Goal: Information Seeking & Learning: Find specific fact

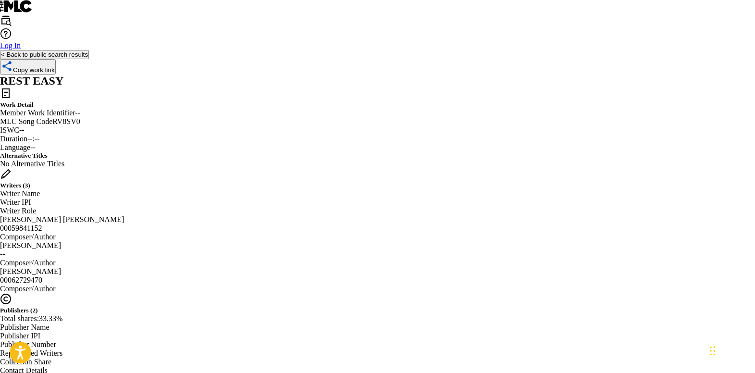
click at [89, 59] on button "< Back to public search results" at bounding box center [44, 54] width 89 height 9
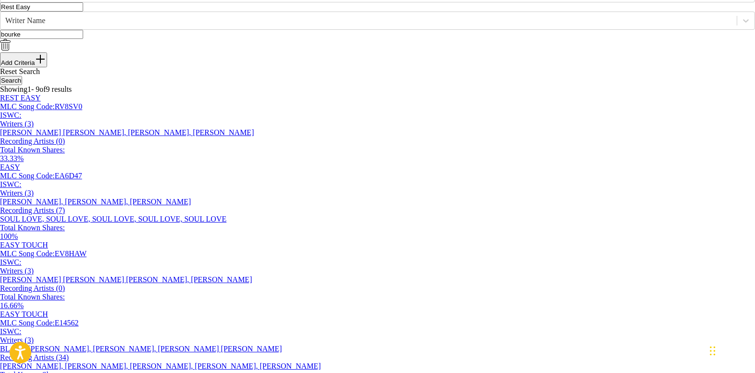
drag, startPoint x: 160, startPoint y: 80, endPoint x: 143, endPoint y: 80, distance: 16.3
drag, startPoint x: 217, startPoint y: 112, endPoint x: 172, endPoint y: 110, distance: 45.2
click at [83, 39] on input "bourke" at bounding box center [41, 34] width 83 height 9
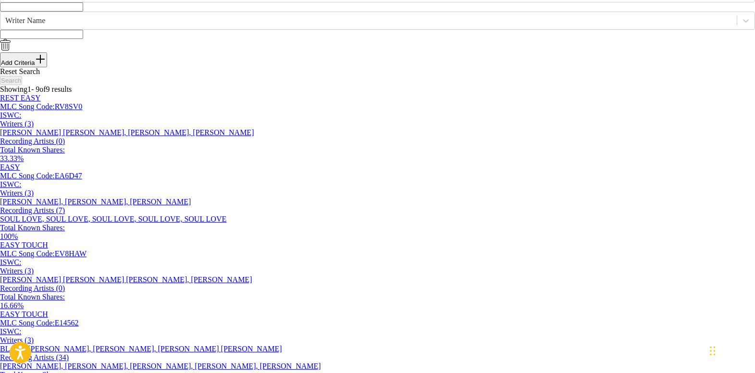
paste input "Unforgettable"
type input "Unforgettable"
paste input "Unforgettable"
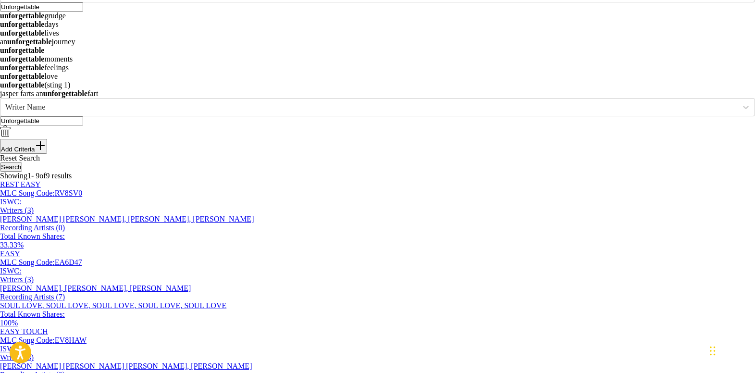
type input "Unforgettable"
click at [11, 125] on img "Search Form" at bounding box center [5, 131] width 11 height 12
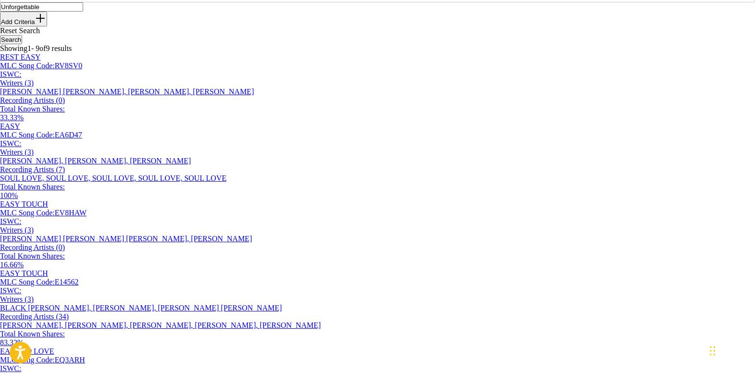
click at [22, 44] on button "Search" at bounding box center [11, 39] width 22 height 9
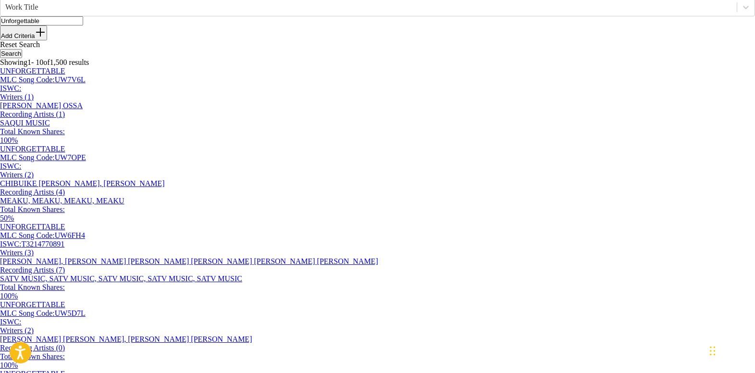
scroll to position [48, 0]
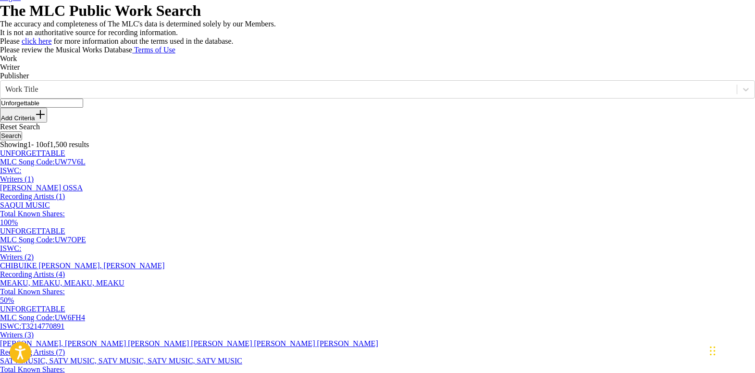
click at [47, 123] on button "Add Criteria" at bounding box center [23, 115] width 47 height 15
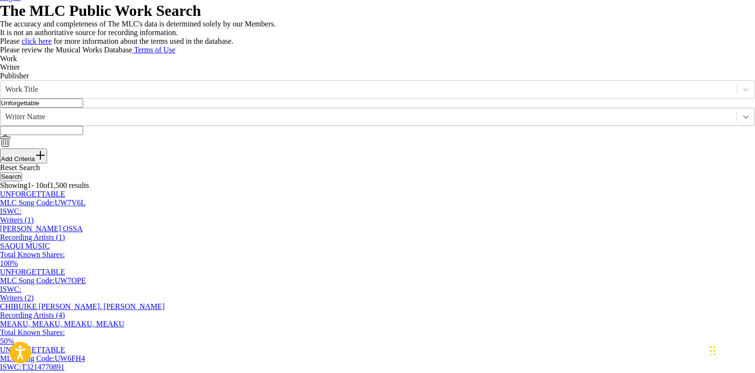
click at [741, 122] on icon "Search Form" at bounding box center [746, 117] width 10 height 10
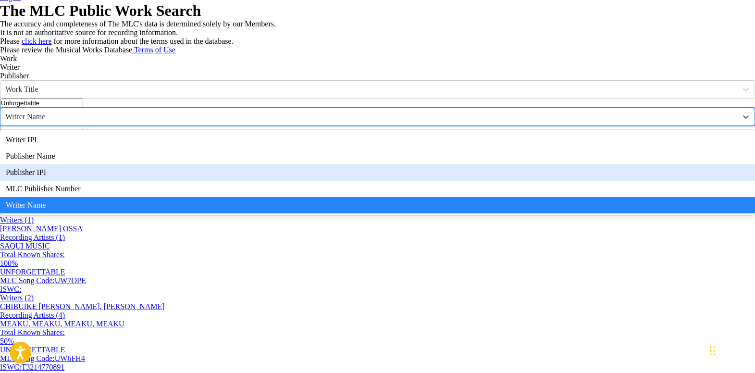
click at [11, 147] on img "Search Form" at bounding box center [5, 141] width 11 height 12
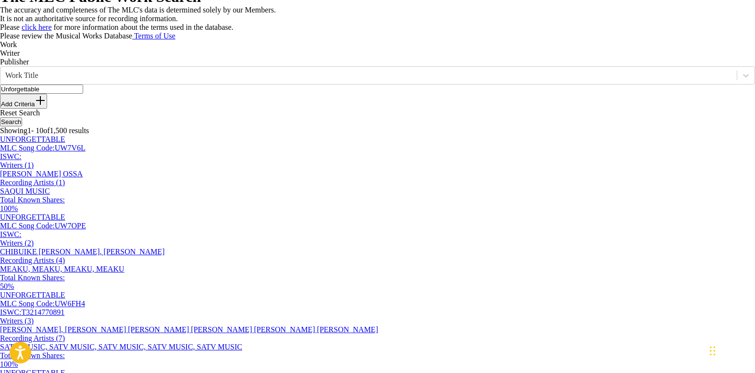
scroll to position [0, 0]
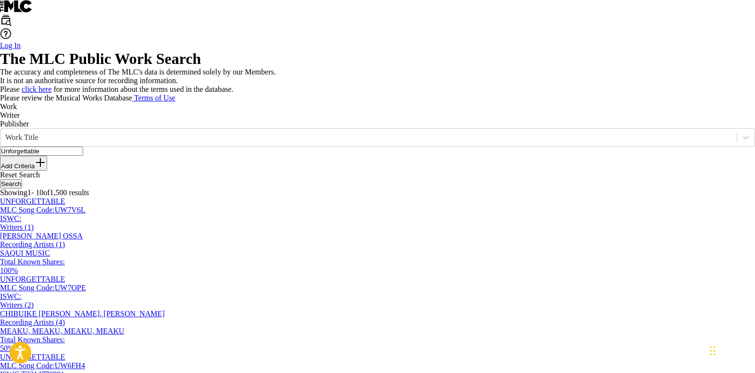
click at [47, 171] on button "Add Criteria" at bounding box center [23, 163] width 47 height 15
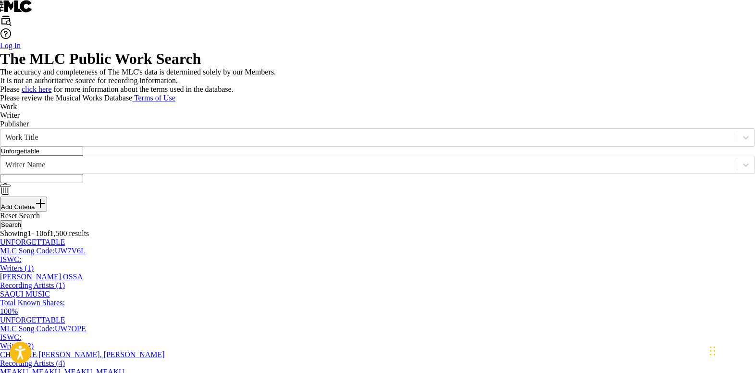
click at [83, 183] on input "Search Form" at bounding box center [41, 178] width 83 height 9
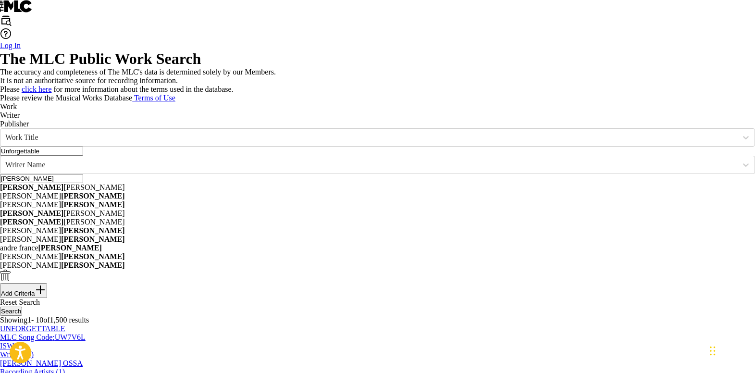
type input "[PERSON_NAME]"
click at [0, 307] on button "Search" at bounding box center [11, 311] width 22 height 9
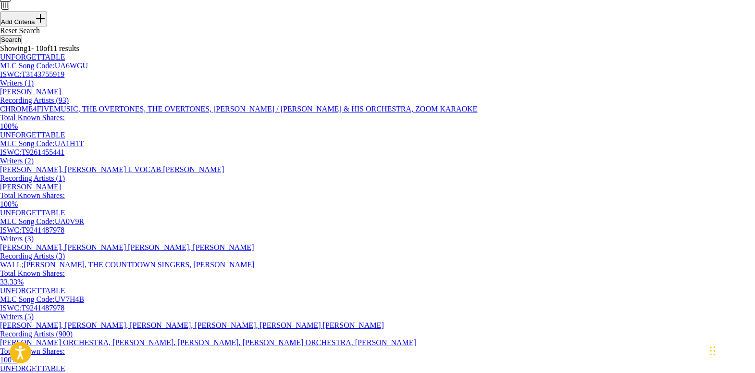
scroll to position [192, 0]
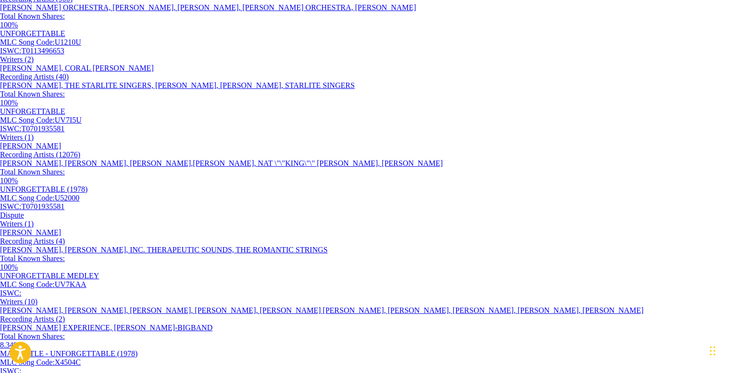
scroll to position [529, 0]
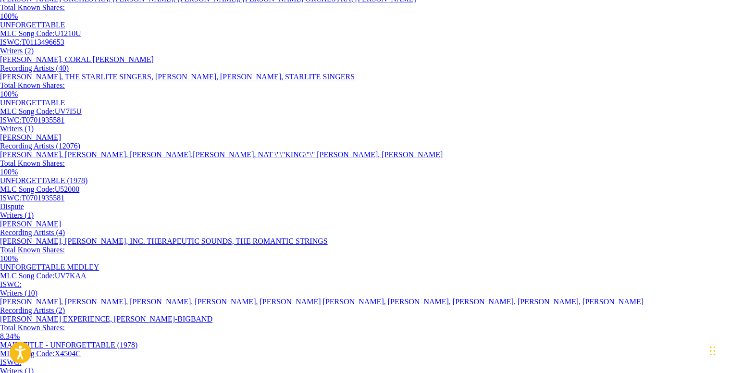
click at [109, 107] on div "UNFORGETTABLE" at bounding box center [377, 103] width 755 height 9
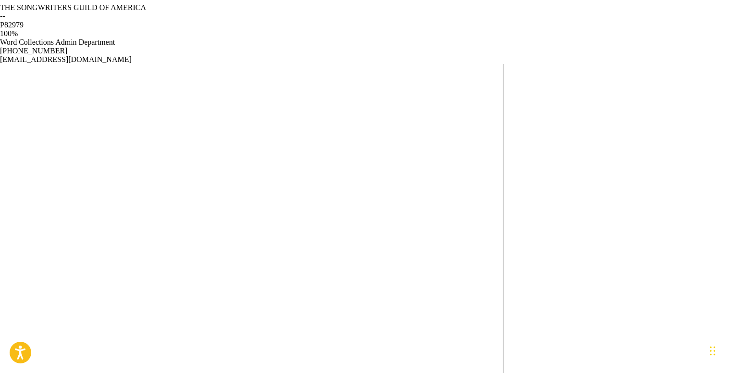
scroll to position [336, 0]
